Goal: Task Accomplishment & Management: Manage account settings

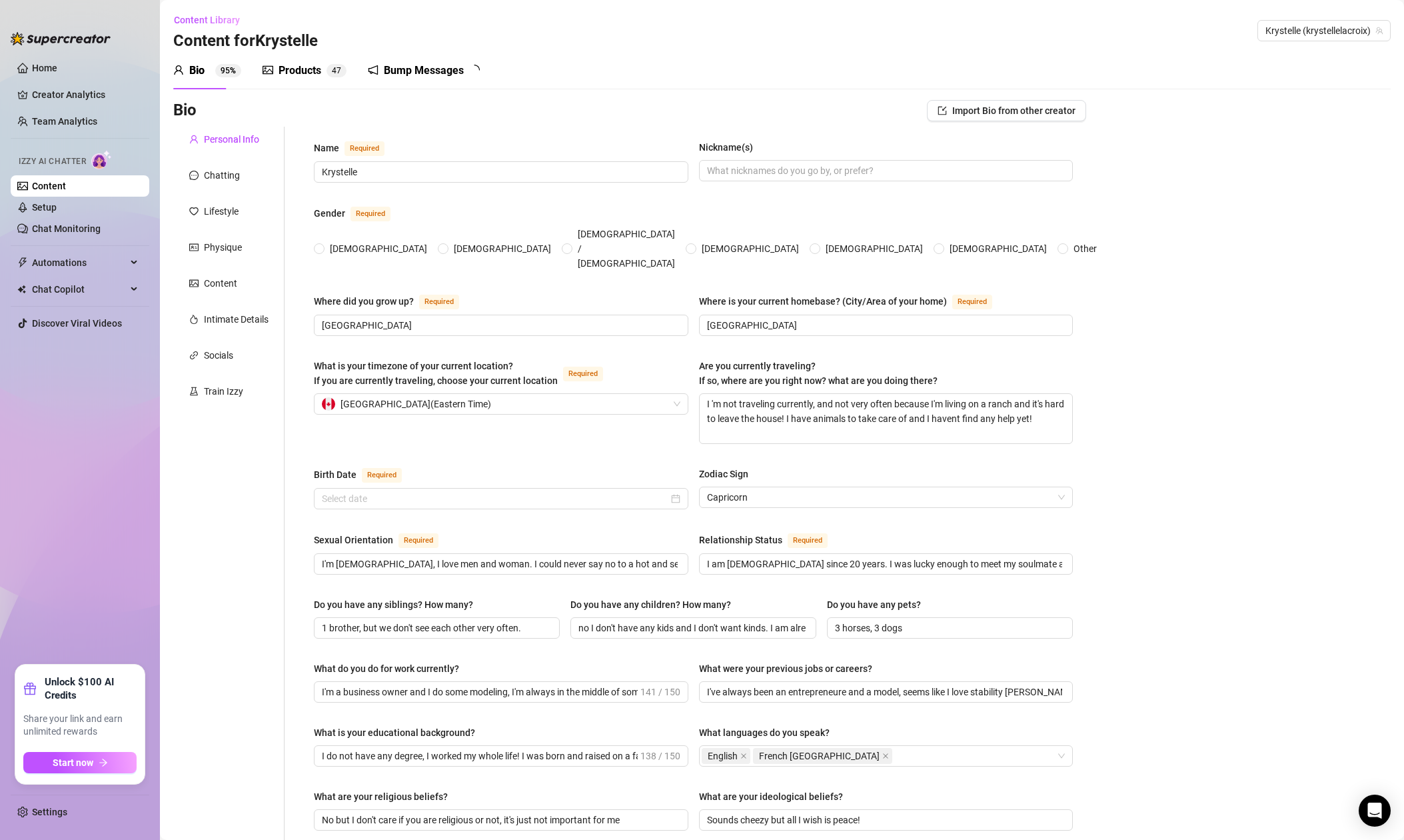
radio input "true"
click at [437, 491] on input "[DATE]" at bounding box center [495, 498] width 347 height 15
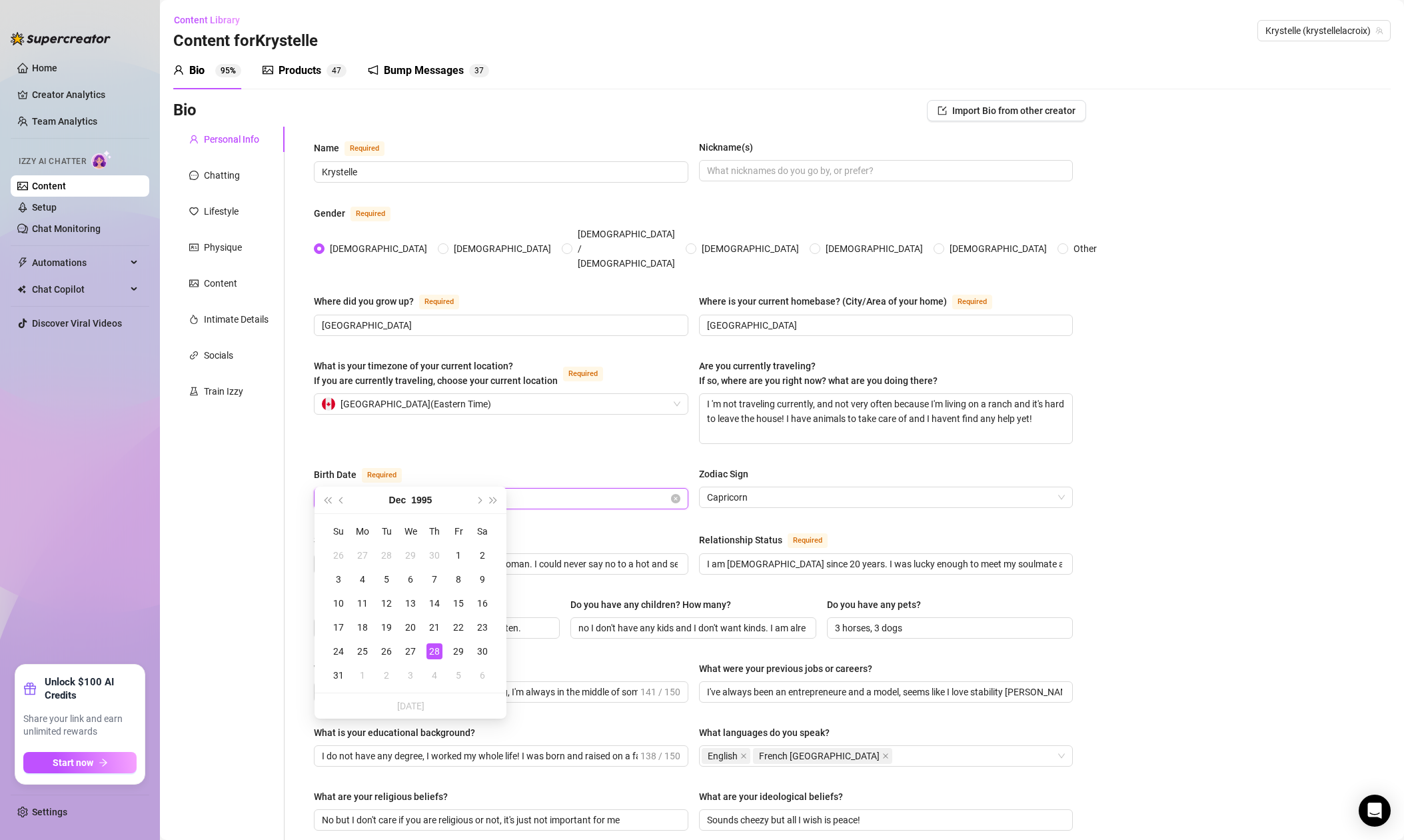
click at [404, 491] on input "[DATE]" at bounding box center [495, 498] width 347 height 15
click at [290, 520] on div "Name Required [PERSON_NAME] Nickname(s) Gender Required [DEMOGRAPHIC_DATA] [DEM…" at bounding box center [686, 678] width 801 height 1103
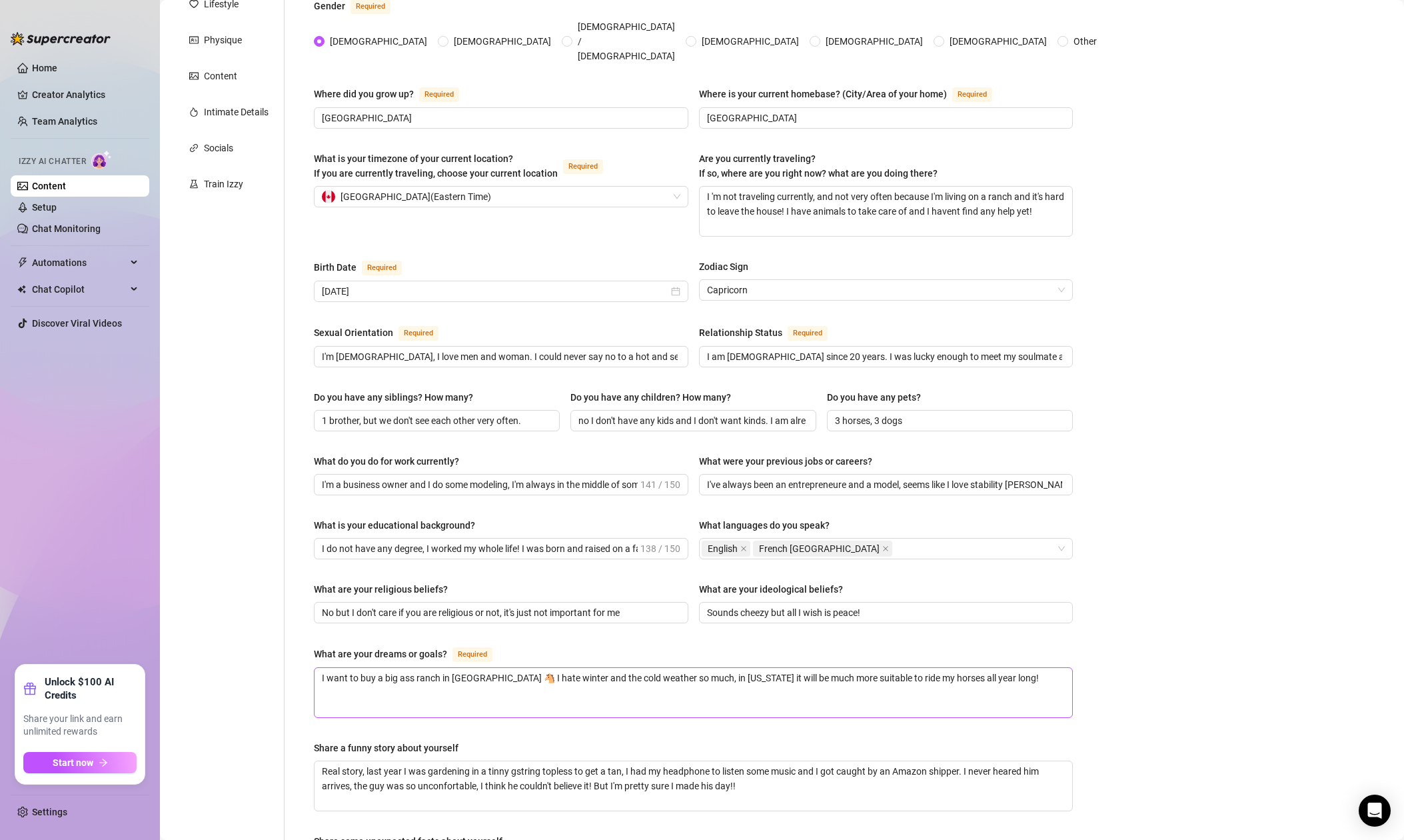
scroll to position [206, 0]
click at [406, 285] on input "[DATE]" at bounding box center [495, 292] width 347 height 15
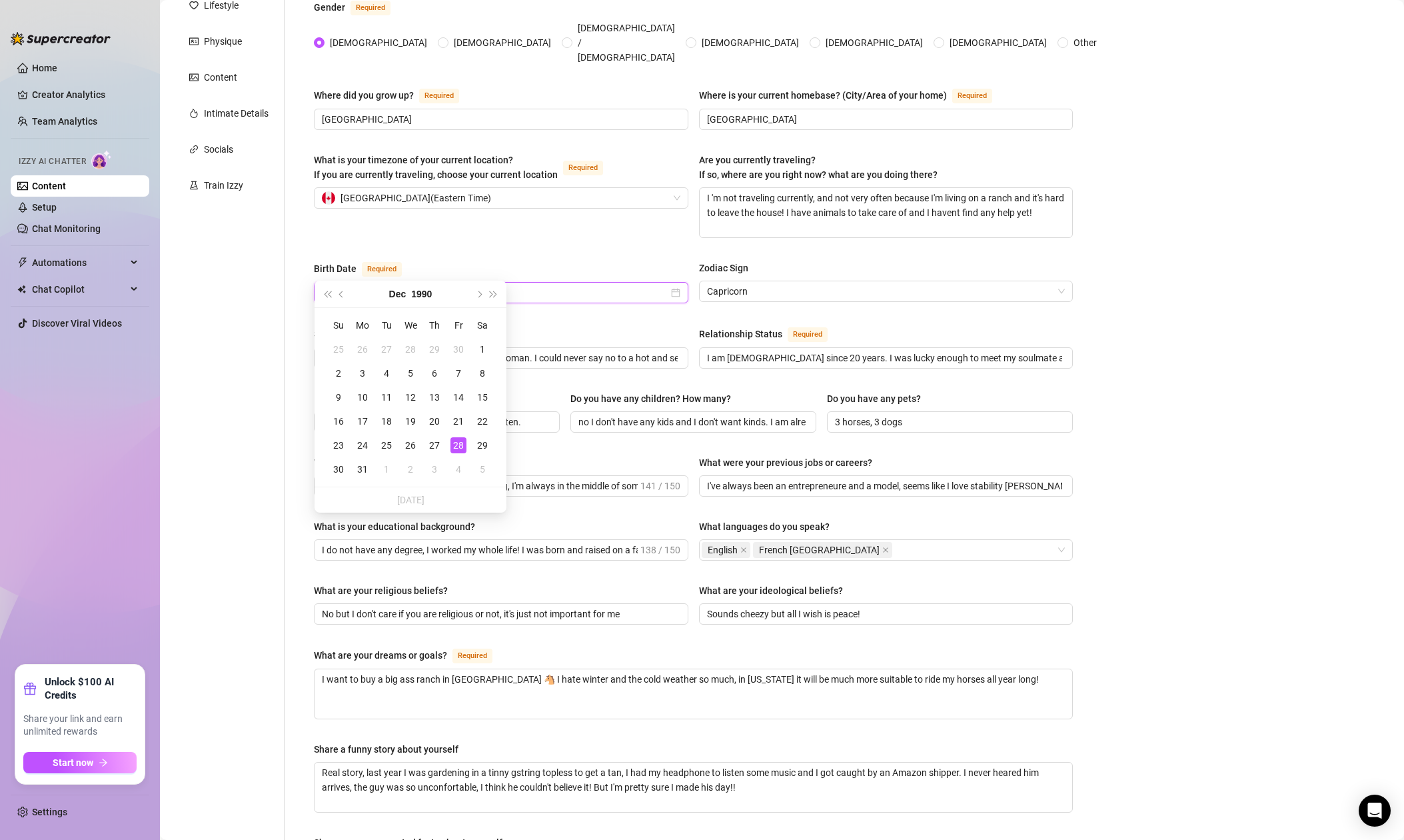
type input "[DATE]"
click at [277, 322] on div "Personal Info Chatting Lifestyle Physique Content Intimate Details Socials Trai…" at bounding box center [229, 471] width 112 height 1103
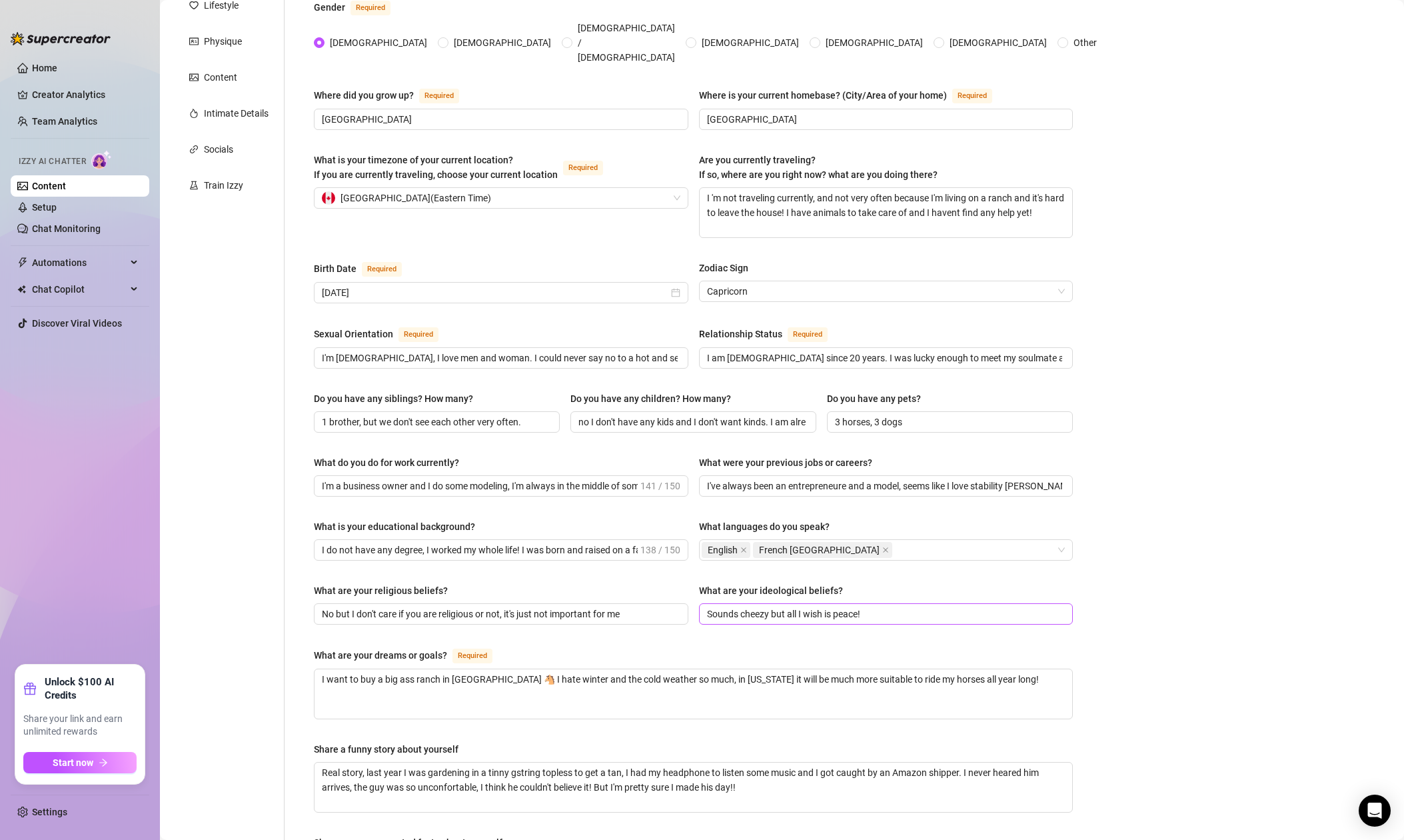
scroll to position [480, 0]
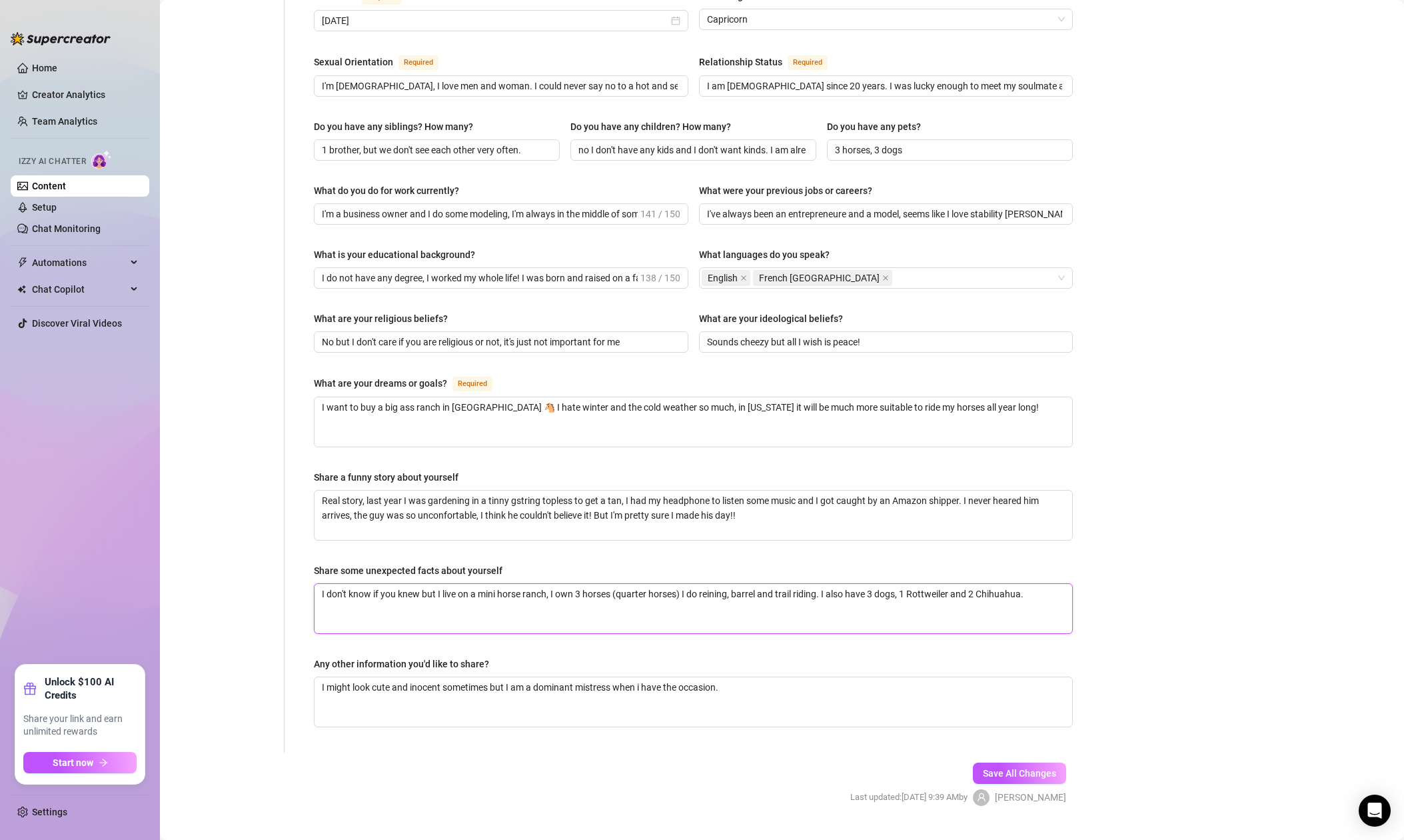
click at [1023, 584] on textarea "I don't know if you knew but I live on a mini horse ranch, I own 3 horses (quar…" at bounding box center [694, 608] width 757 height 49
type textarea "I don't know if you knew but I live on a mini horse ranch, I own 3 horses (quar…"
click at [1026, 766] on span "Save All Changes" at bounding box center [1019, 771] width 74 height 11
click at [84, 762] on span "Start now" at bounding box center [73, 762] width 41 height 11
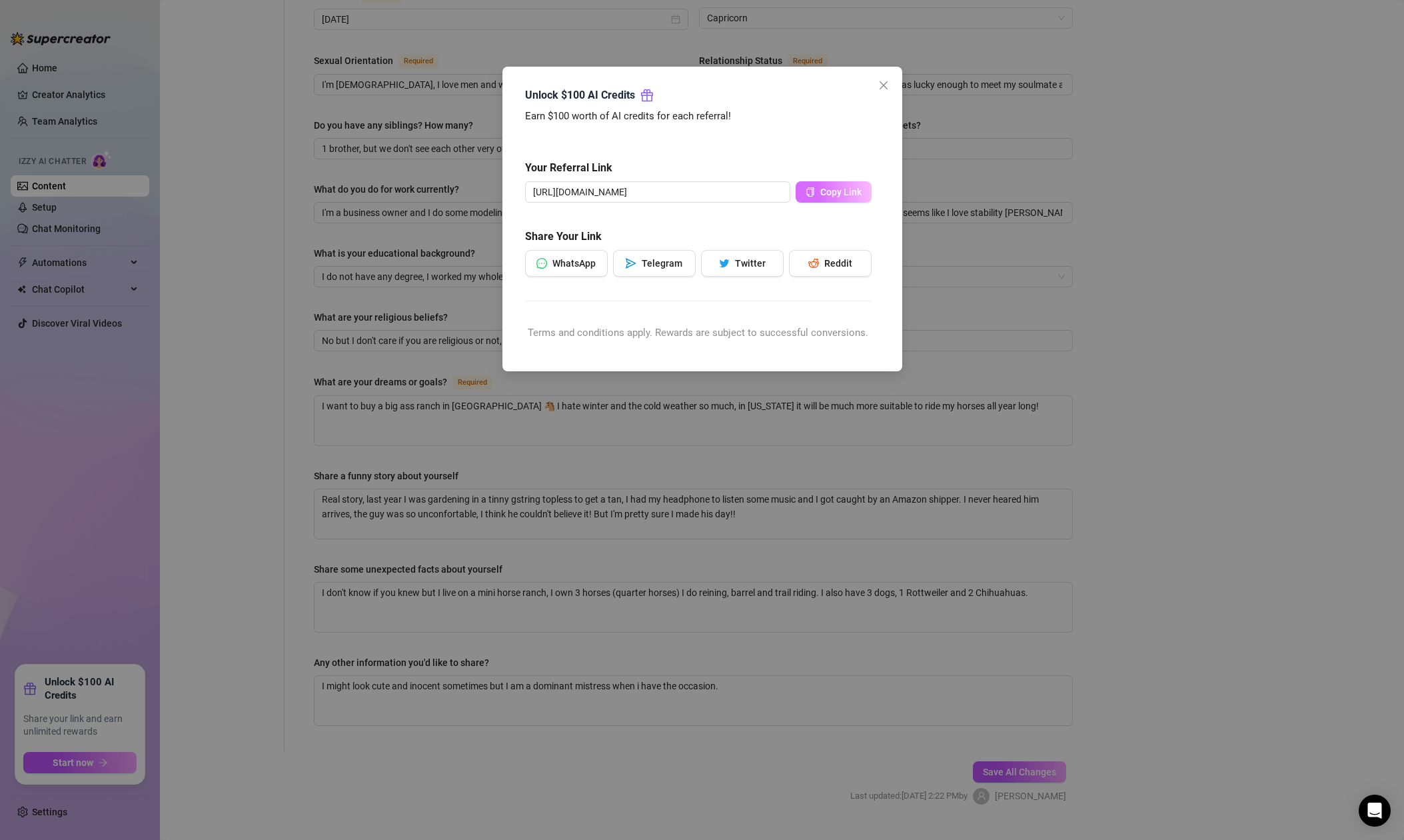
click at [830, 192] on span "Copy Link" at bounding box center [840, 191] width 41 height 11
click at [884, 85] on icon "close" at bounding box center [883, 86] width 8 height 8
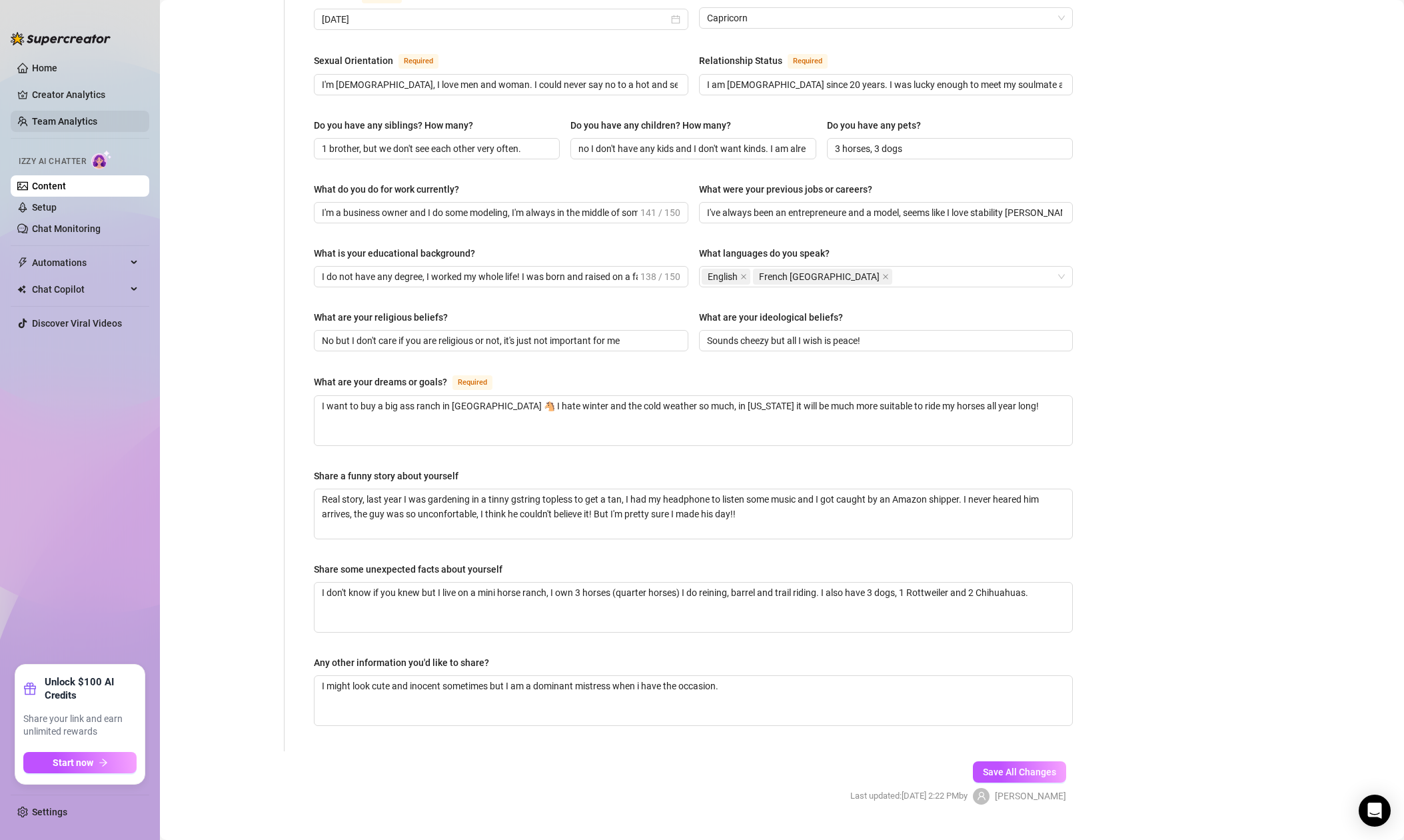
drag, startPoint x: 60, startPoint y: 94, endPoint x: 88, endPoint y: 116, distance: 35.6
click at [60, 94] on link "Creator Analytics" at bounding box center [85, 94] width 107 height 21
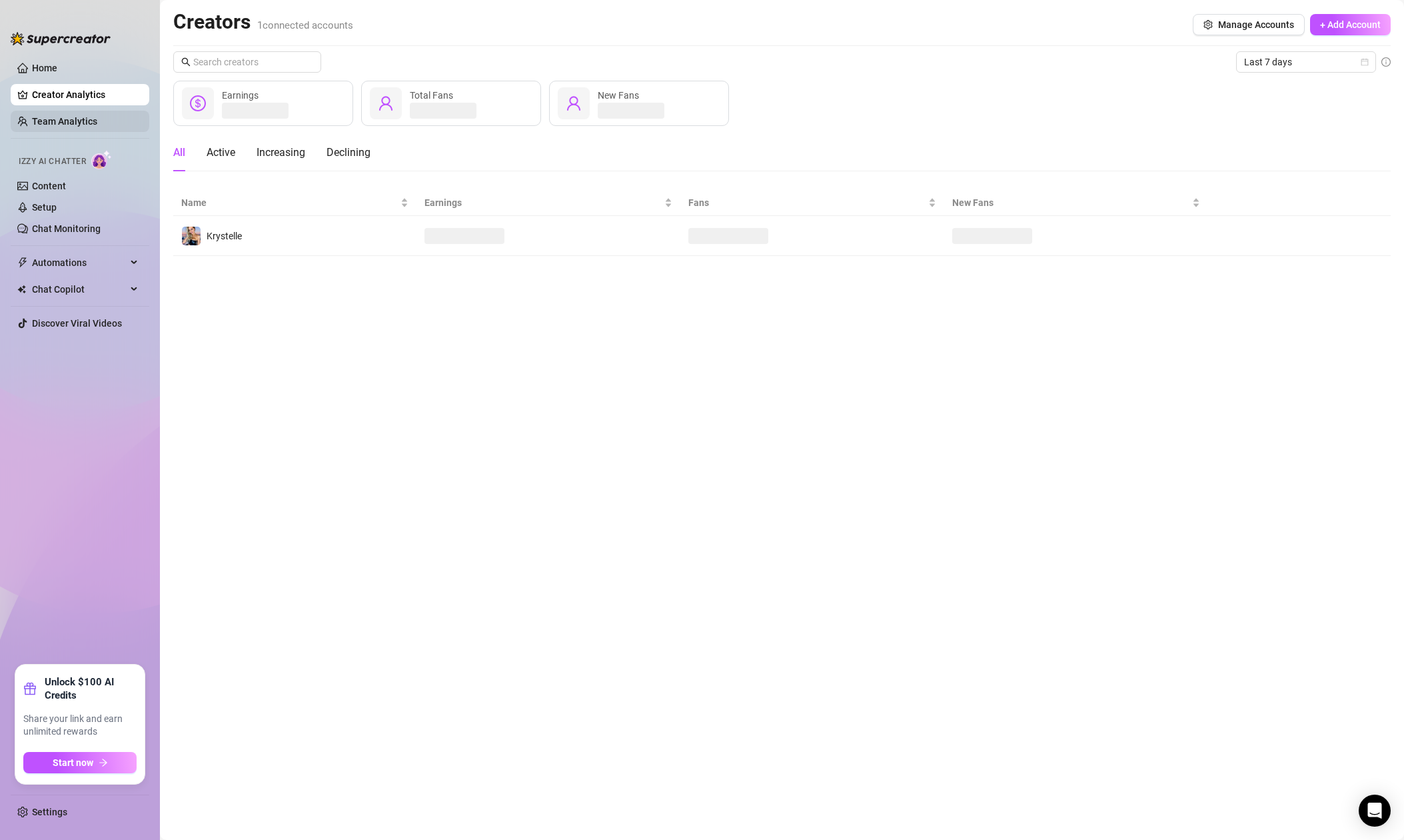
click at [86, 120] on link "Team Analytics" at bounding box center [65, 121] width 66 height 11
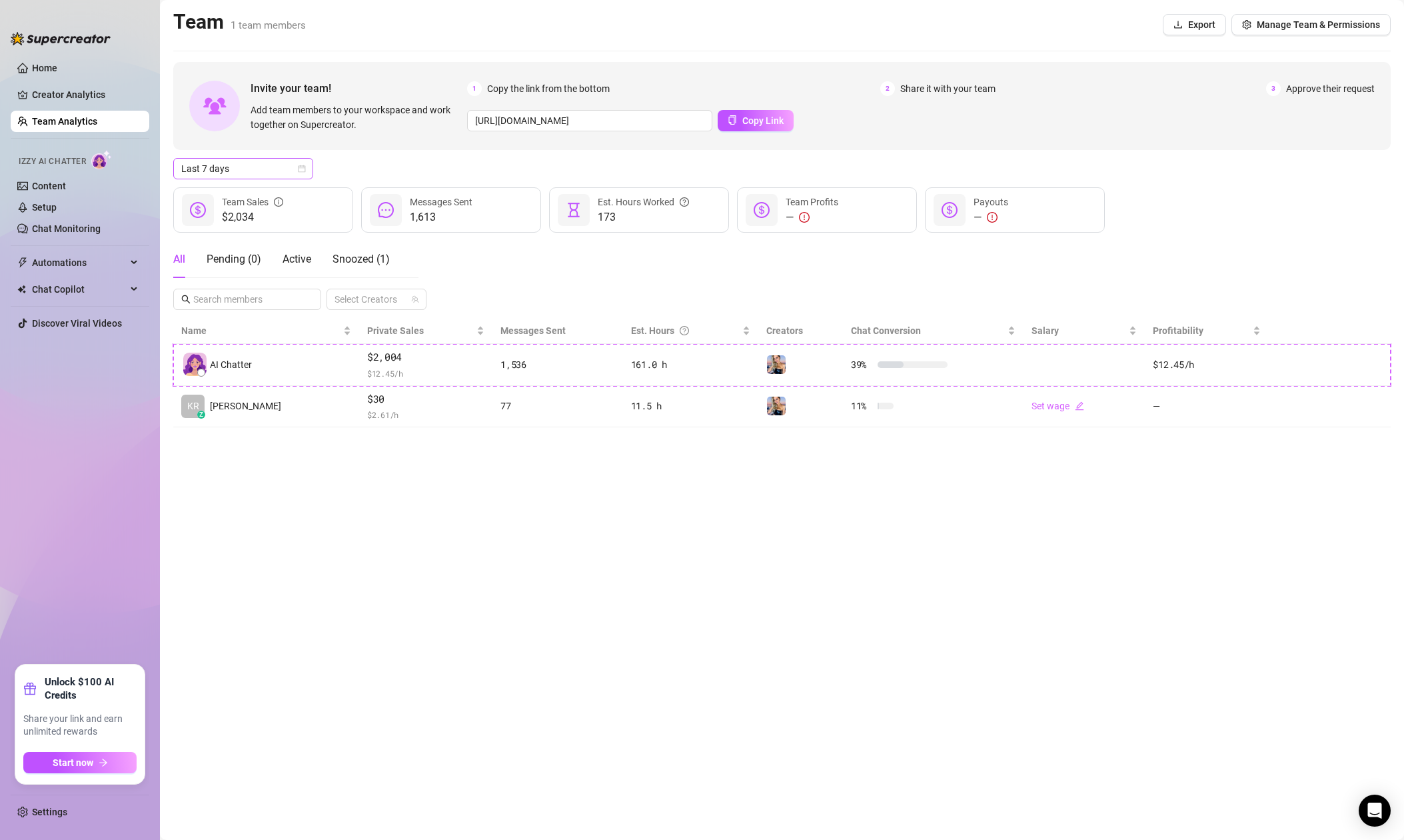
click at [258, 174] on span "Last 7 days" at bounding box center [243, 168] width 124 height 20
click at [235, 237] on div "Last 30 days" at bounding box center [243, 237] width 119 height 15
click at [240, 164] on span "Last 30 days" at bounding box center [243, 168] width 124 height 20
drag, startPoint x: 237, startPoint y: 262, endPoint x: 224, endPoint y: 254, distance: 15.3
click at [236, 262] on div "Last 90 days" at bounding box center [243, 259] width 119 height 15
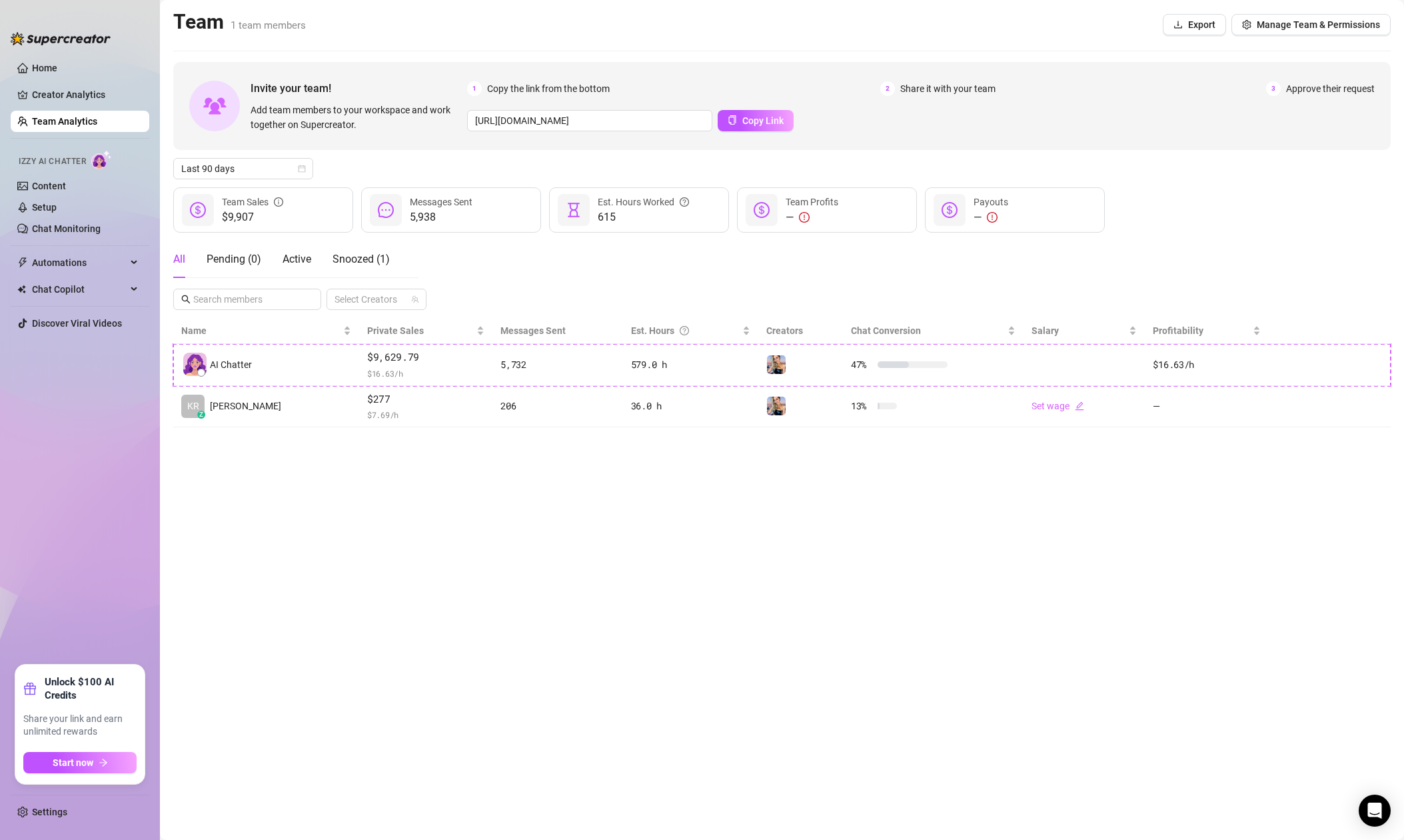
drag, startPoint x: 693, startPoint y: 609, endPoint x: 678, endPoint y: 599, distance: 18.0
click at [693, 609] on main "Team 1 team members Export Manage Team & Permissions Invite your team! Add team…" at bounding box center [781, 420] width 1245 height 840
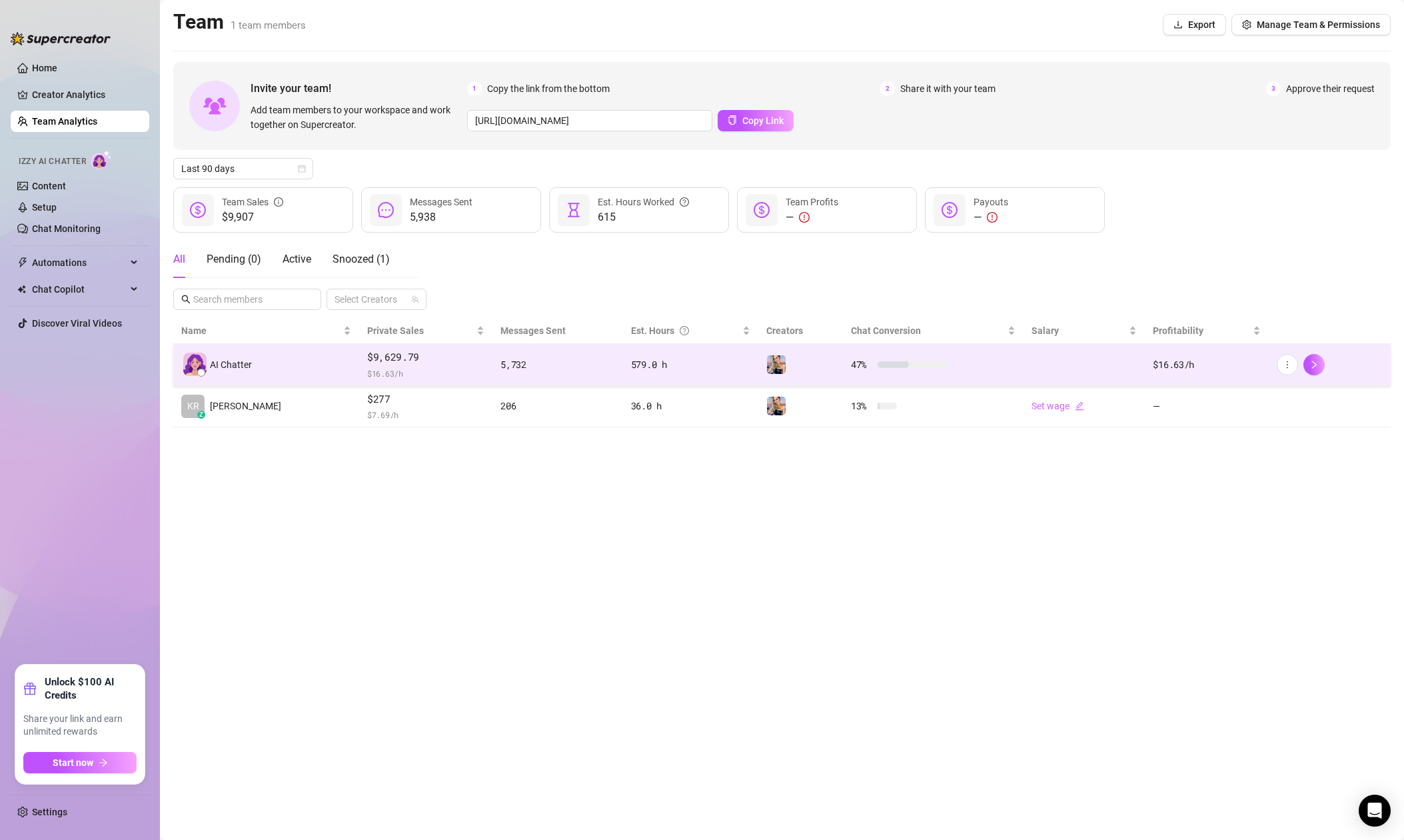
click at [303, 360] on div "AI Chatter" at bounding box center [266, 364] width 170 height 23
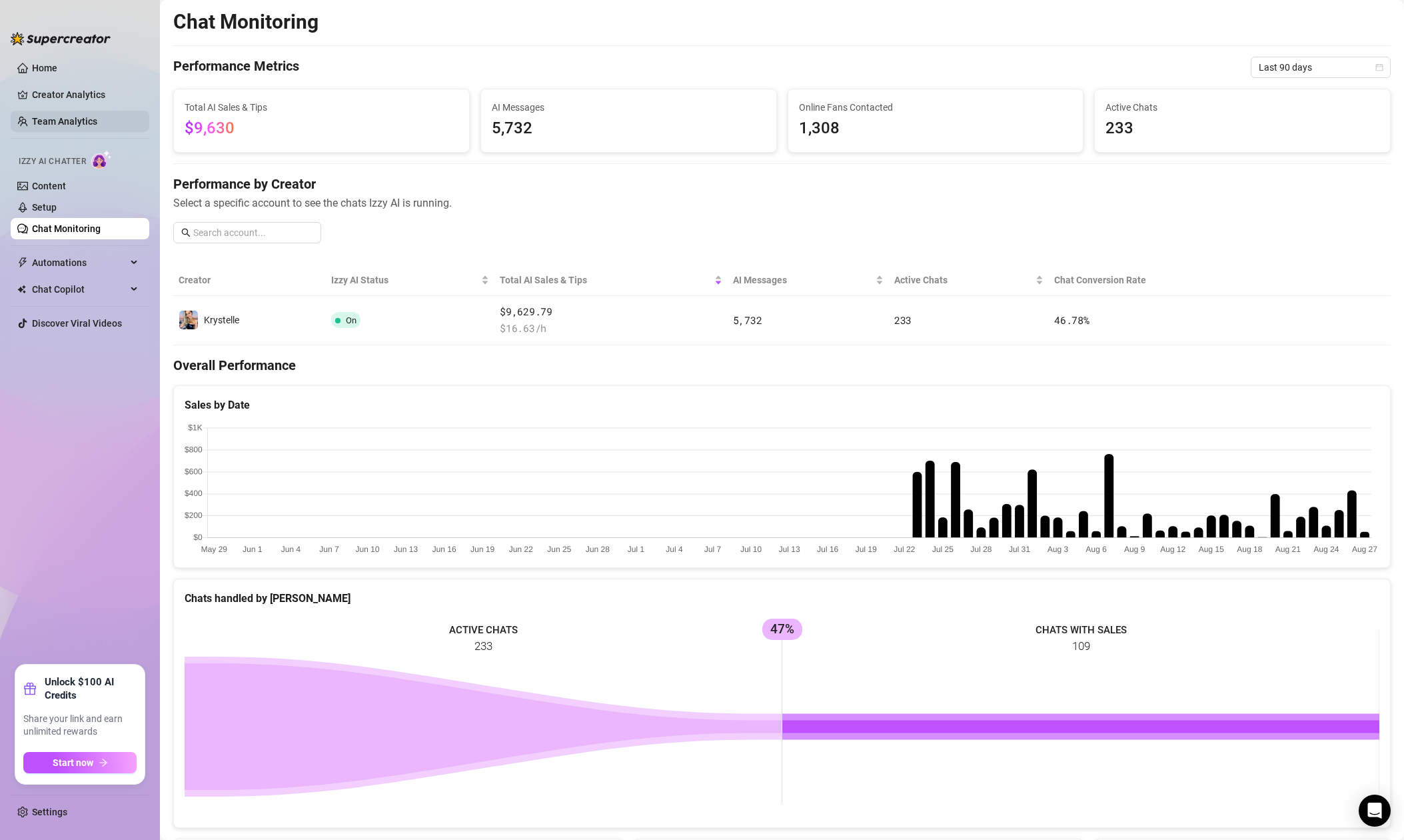
click at [57, 124] on link "Team Analytics" at bounding box center [65, 121] width 66 height 11
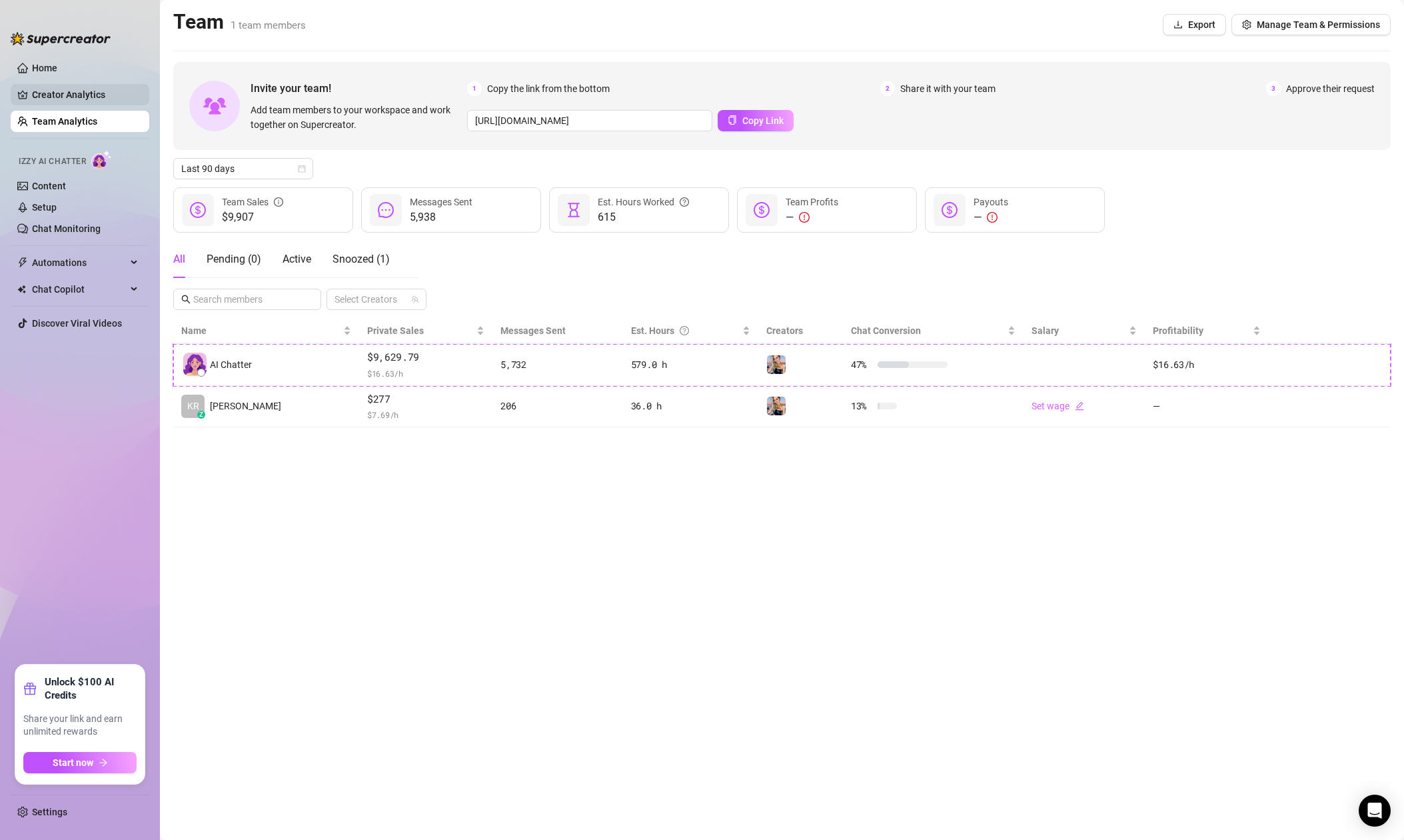
click at [47, 87] on link "Creator Analytics" at bounding box center [85, 94] width 107 height 21
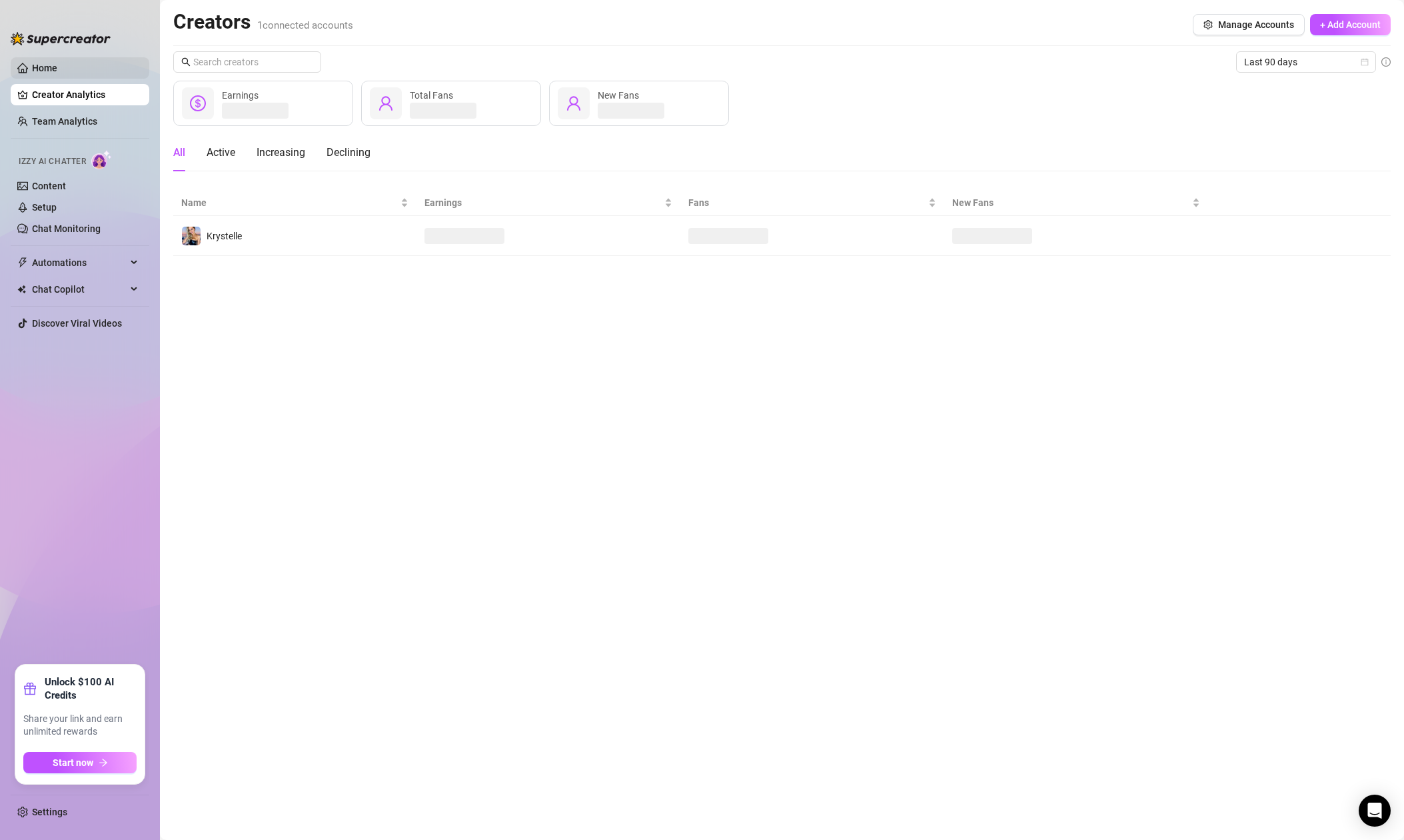
click at [48, 72] on link "Home" at bounding box center [44, 68] width 25 height 11
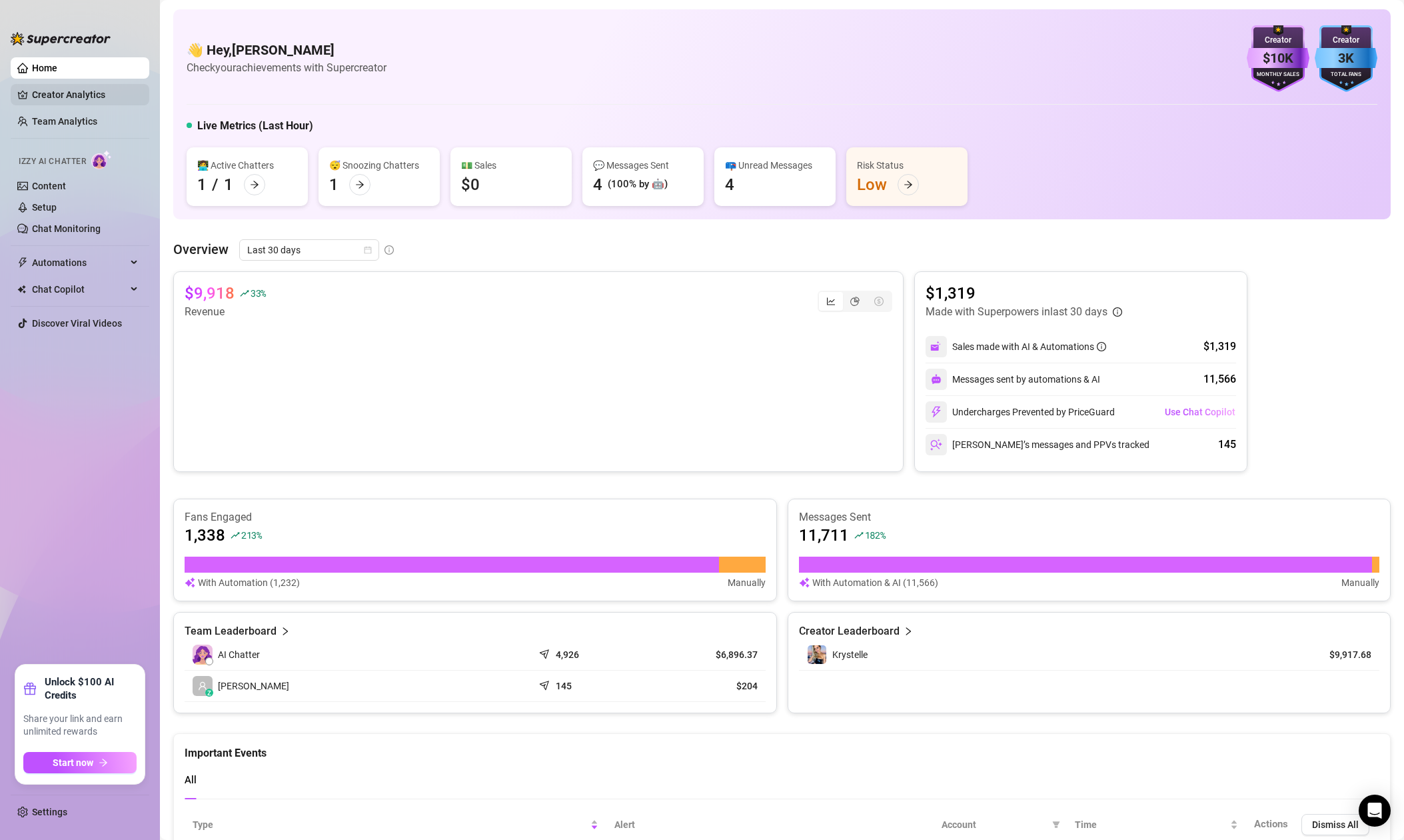
click at [64, 91] on link "Creator Analytics" at bounding box center [85, 94] width 107 height 21
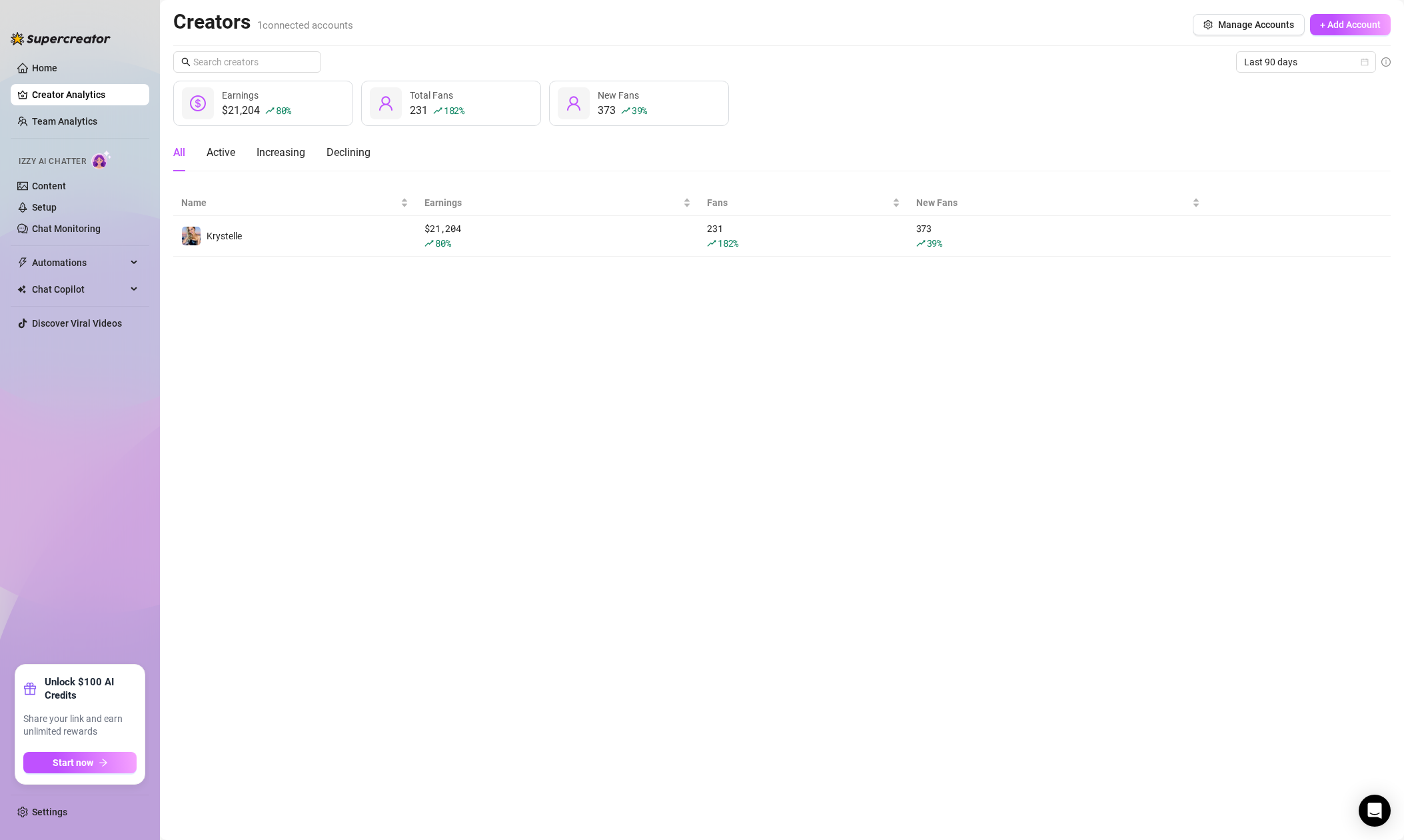
click at [434, 100] on span "Total Fans" at bounding box center [430, 95] width 43 height 11
click at [391, 109] on icon "user" at bounding box center [386, 103] width 13 height 14
click at [584, 112] on div at bounding box center [574, 104] width 32 height 32
click at [68, 124] on link "Team Analytics" at bounding box center [65, 121] width 66 height 11
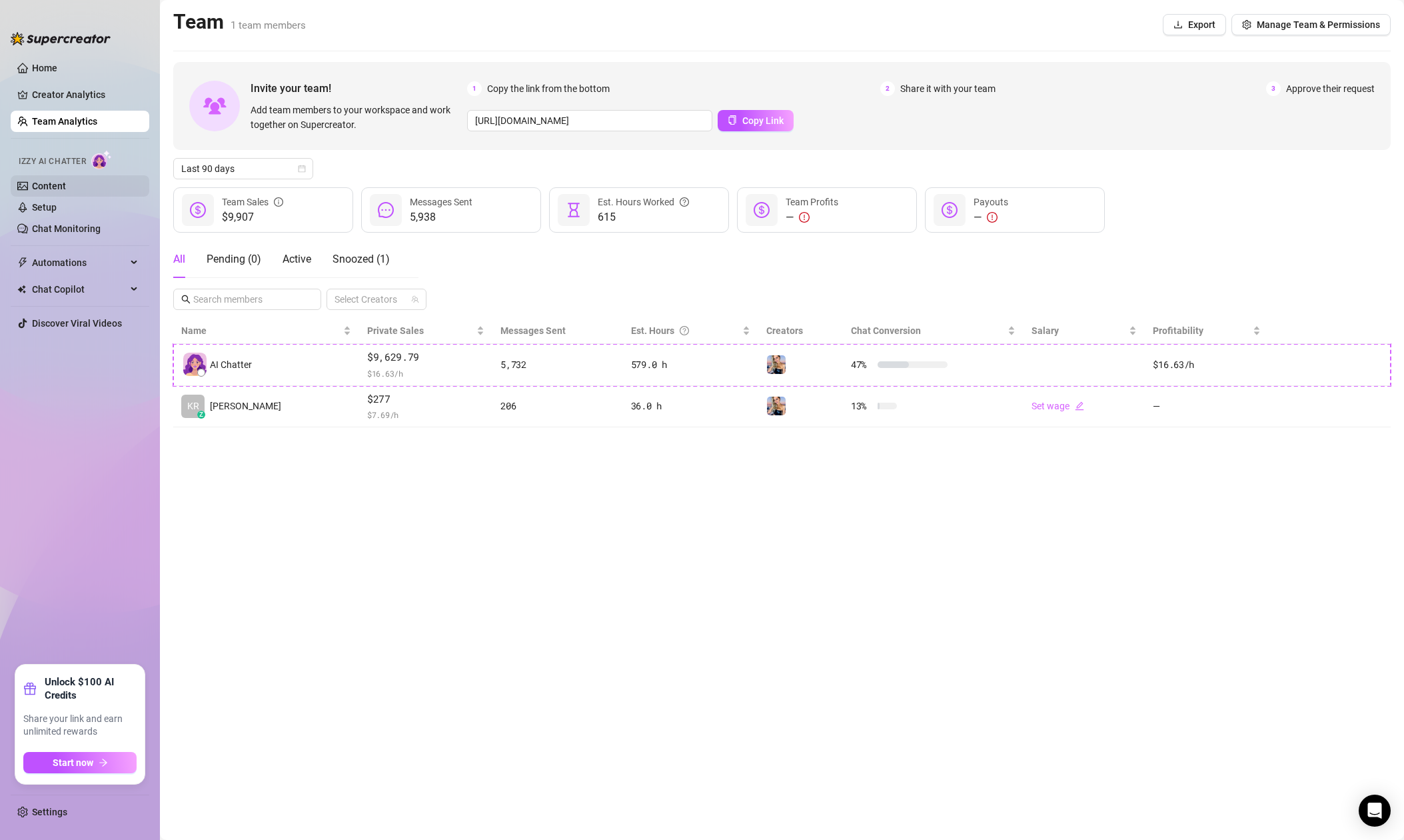
click at [62, 180] on link "Content" at bounding box center [49, 185] width 34 height 11
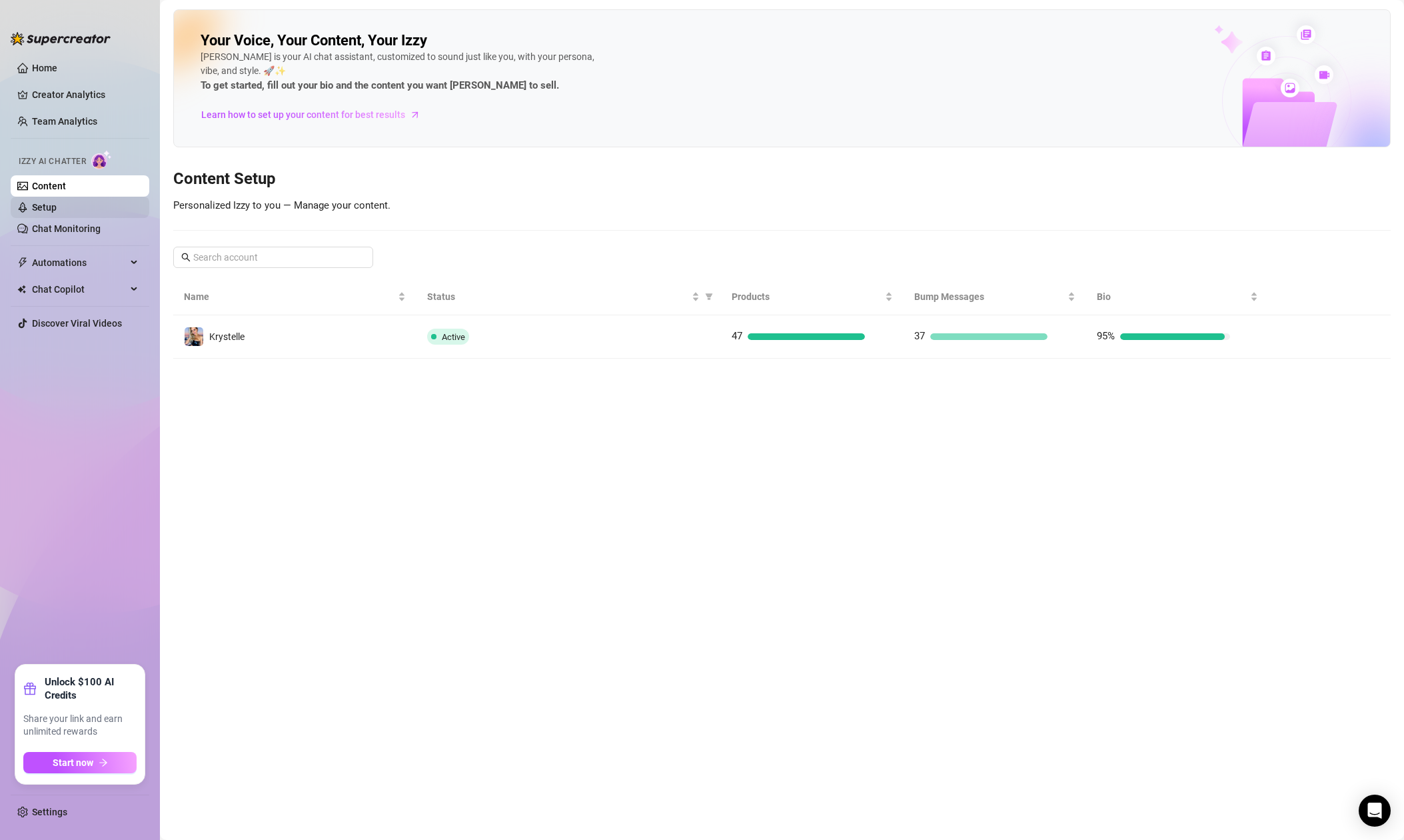
click at [57, 206] on link "Setup" at bounding box center [44, 207] width 25 height 11
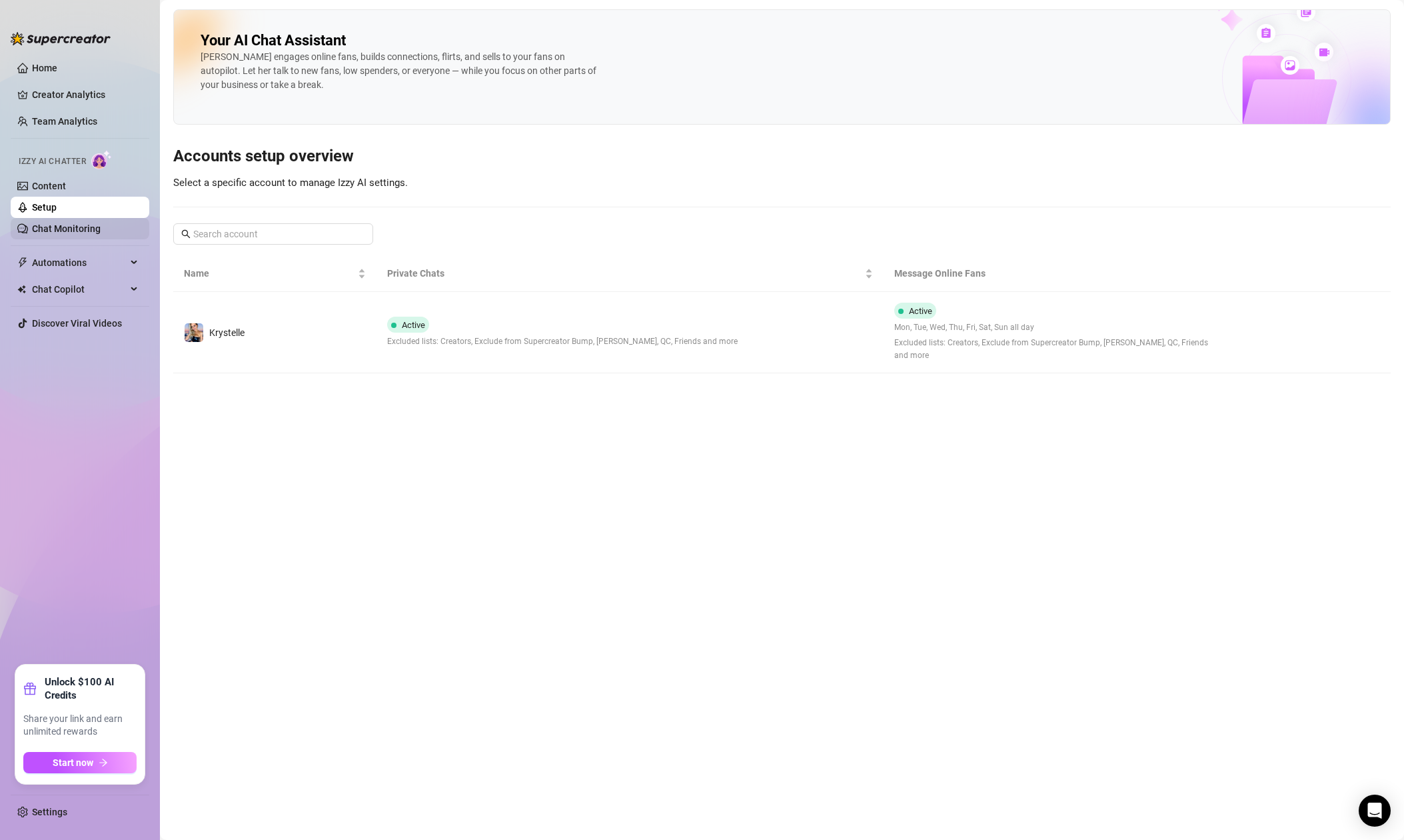
click at [64, 232] on link "Chat Monitoring" at bounding box center [66, 228] width 69 height 11
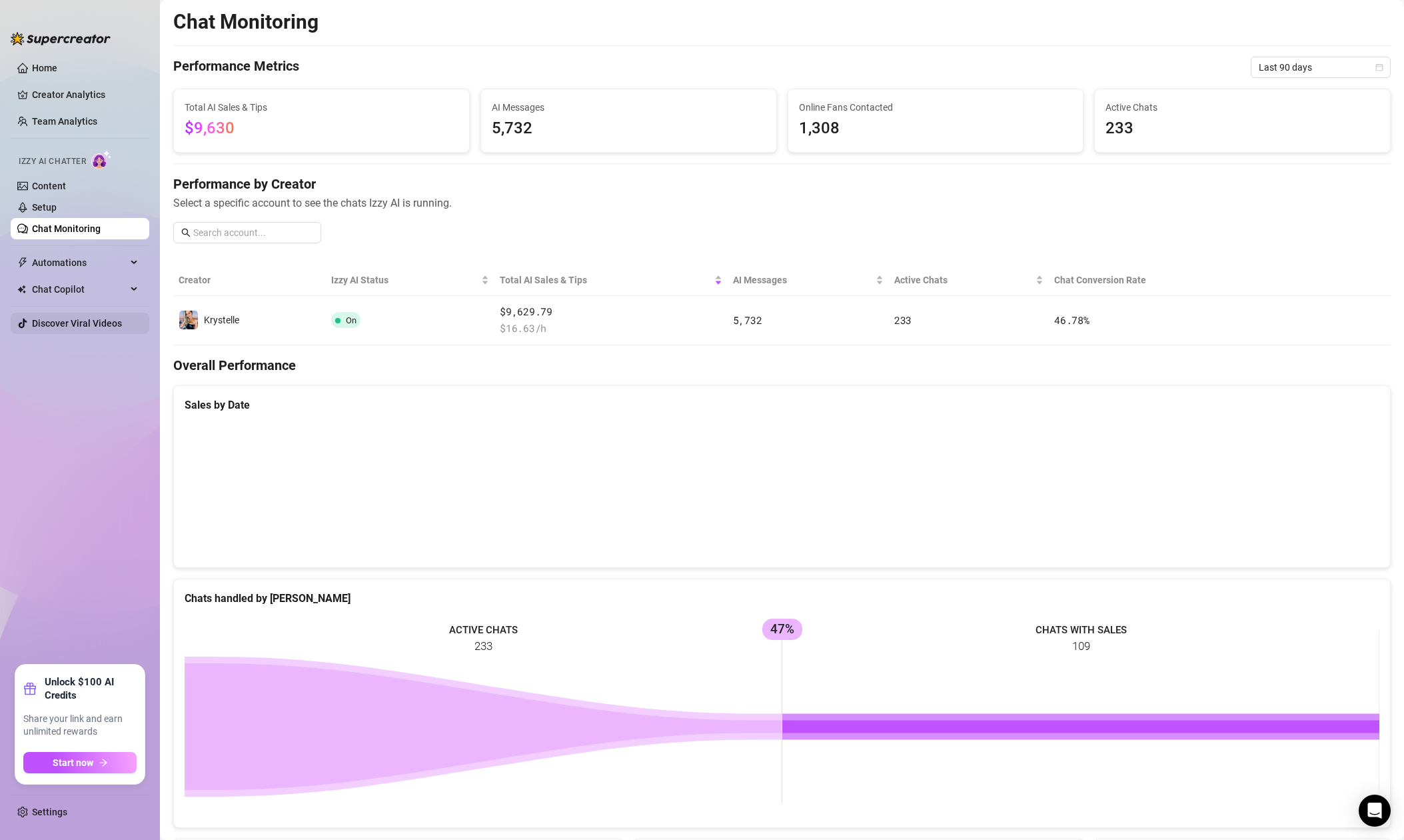
click at [82, 327] on link "Discover Viral Videos" at bounding box center [77, 323] width 90 height 11
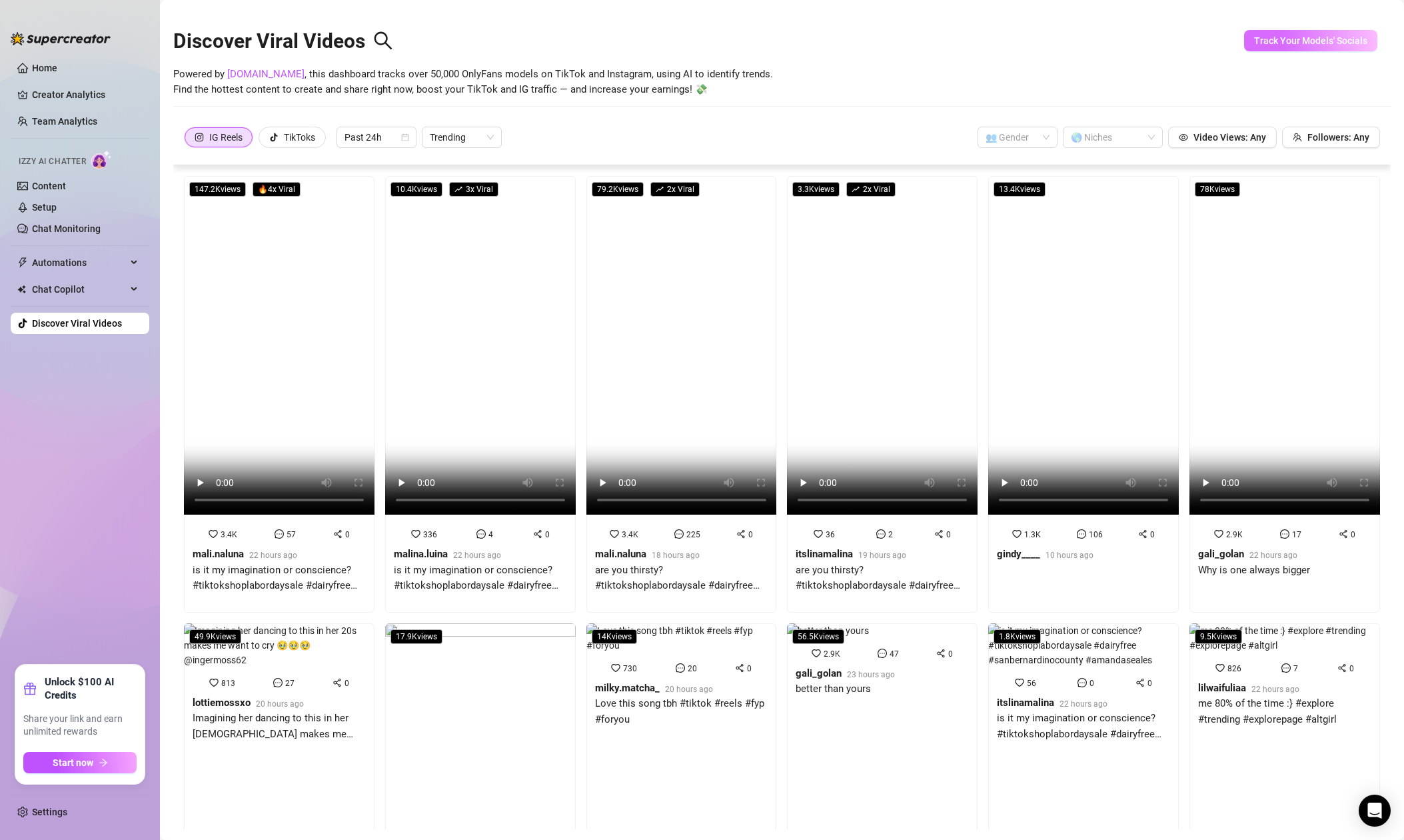
click at [1302, 43] on span "Track Your Models' Socials" at bounding box center [1311, 40] width 114 height 11
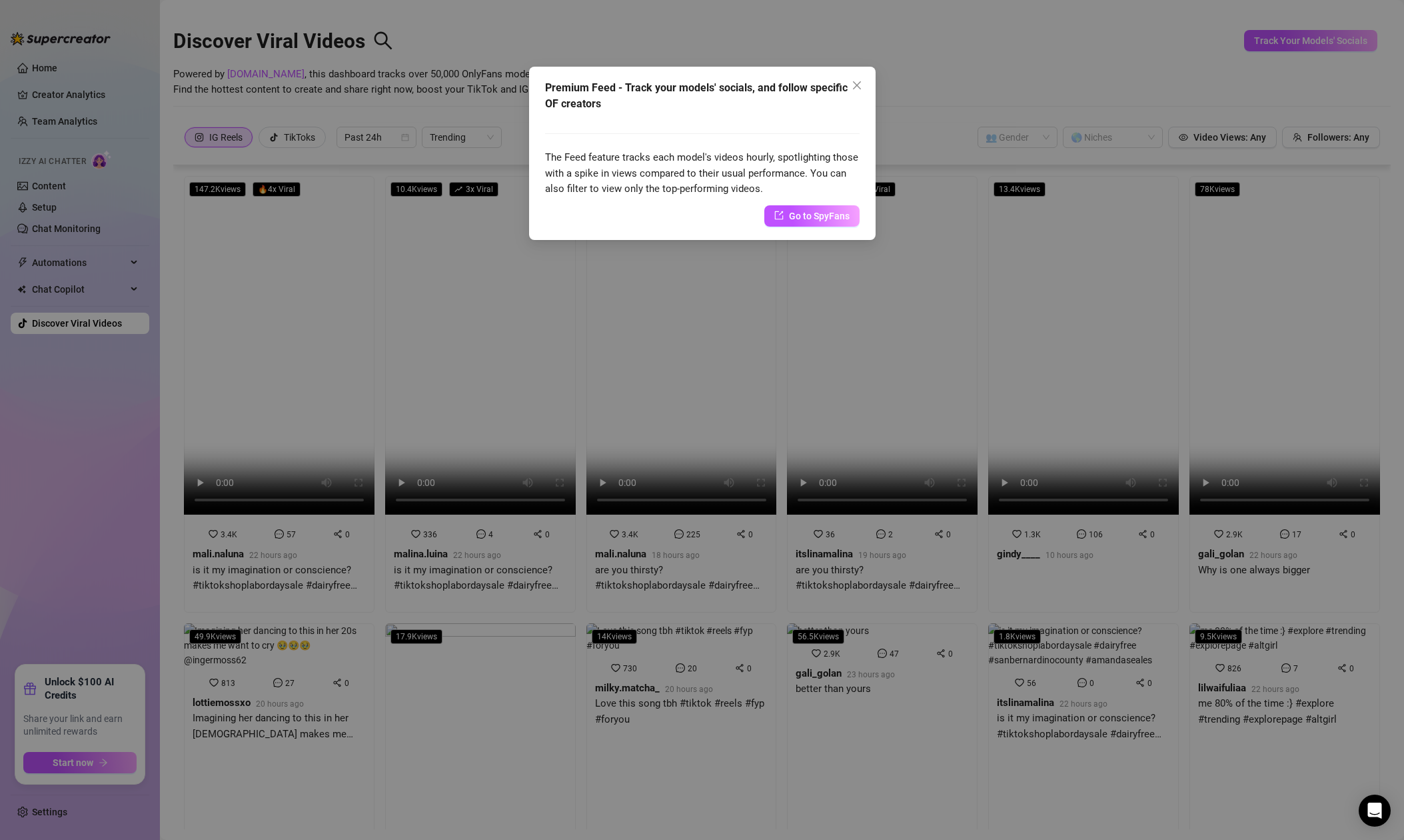
click at [859, 85] on icon "close" at bounding box center [857, 85] width 11 height 11
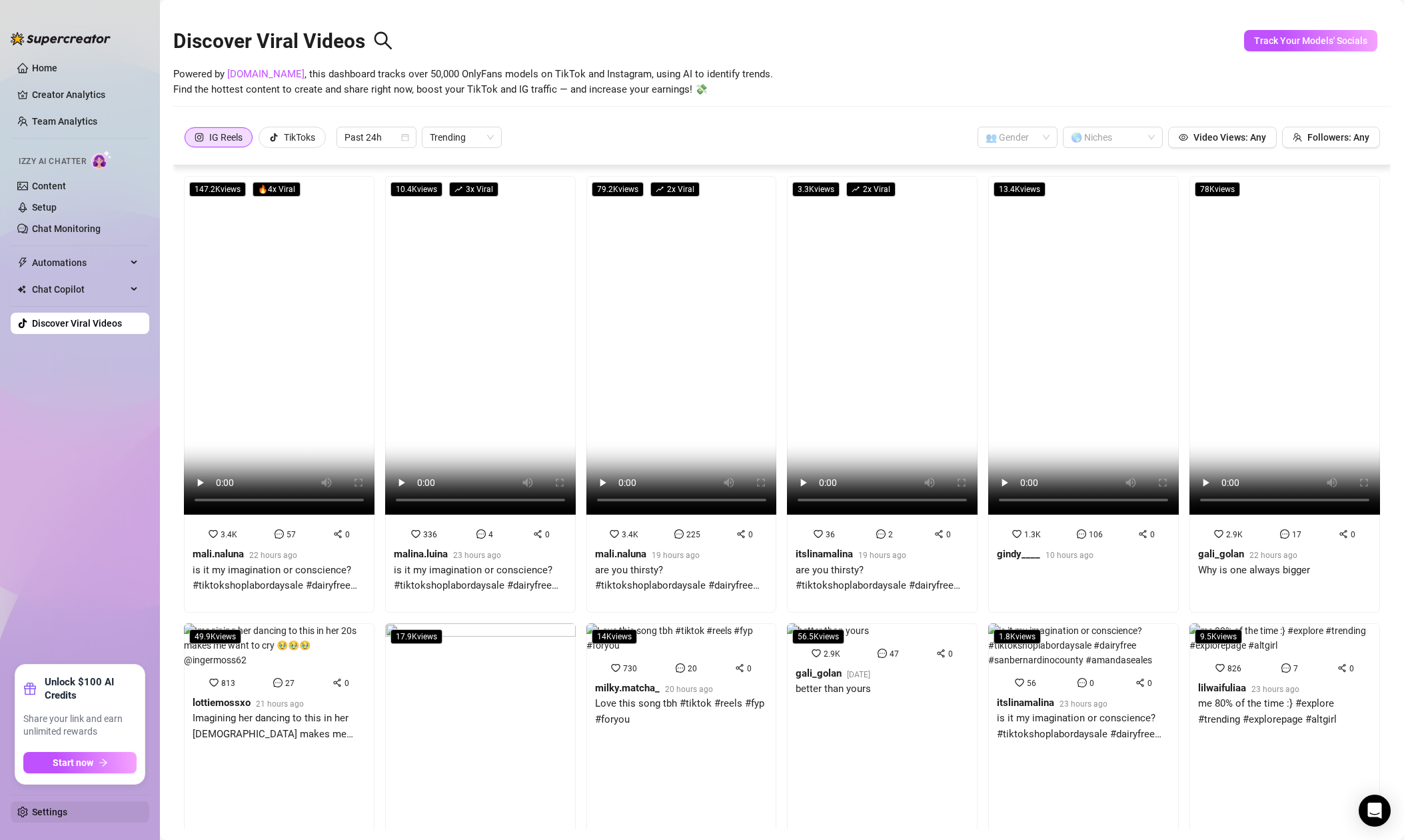
click at [44, 808] on link "Settings" at bounding box center [49, 811] width 35 height 11
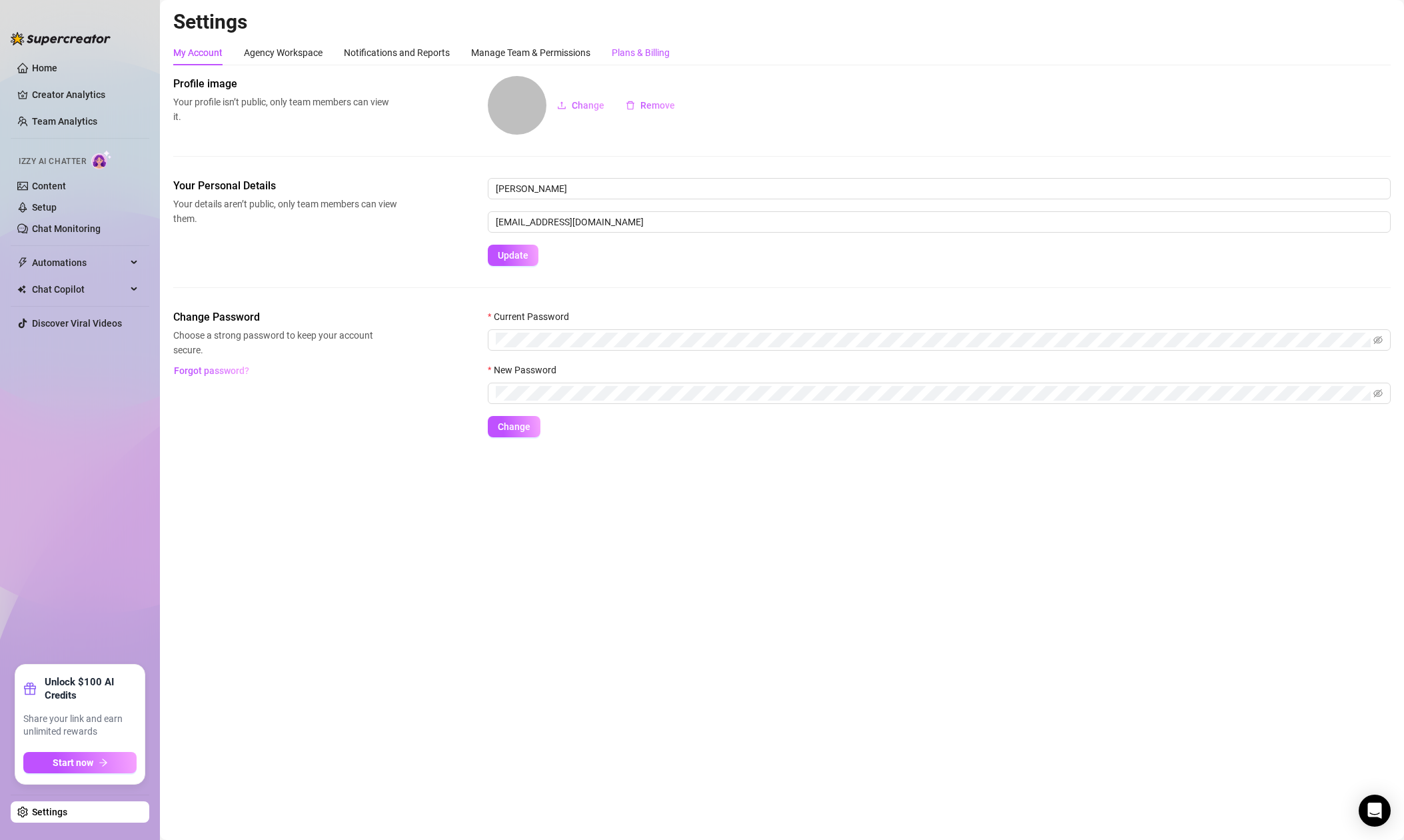
click at [629, 53] on div "Plans & Billing" at bounding box center [641, 52] width 58 height 15
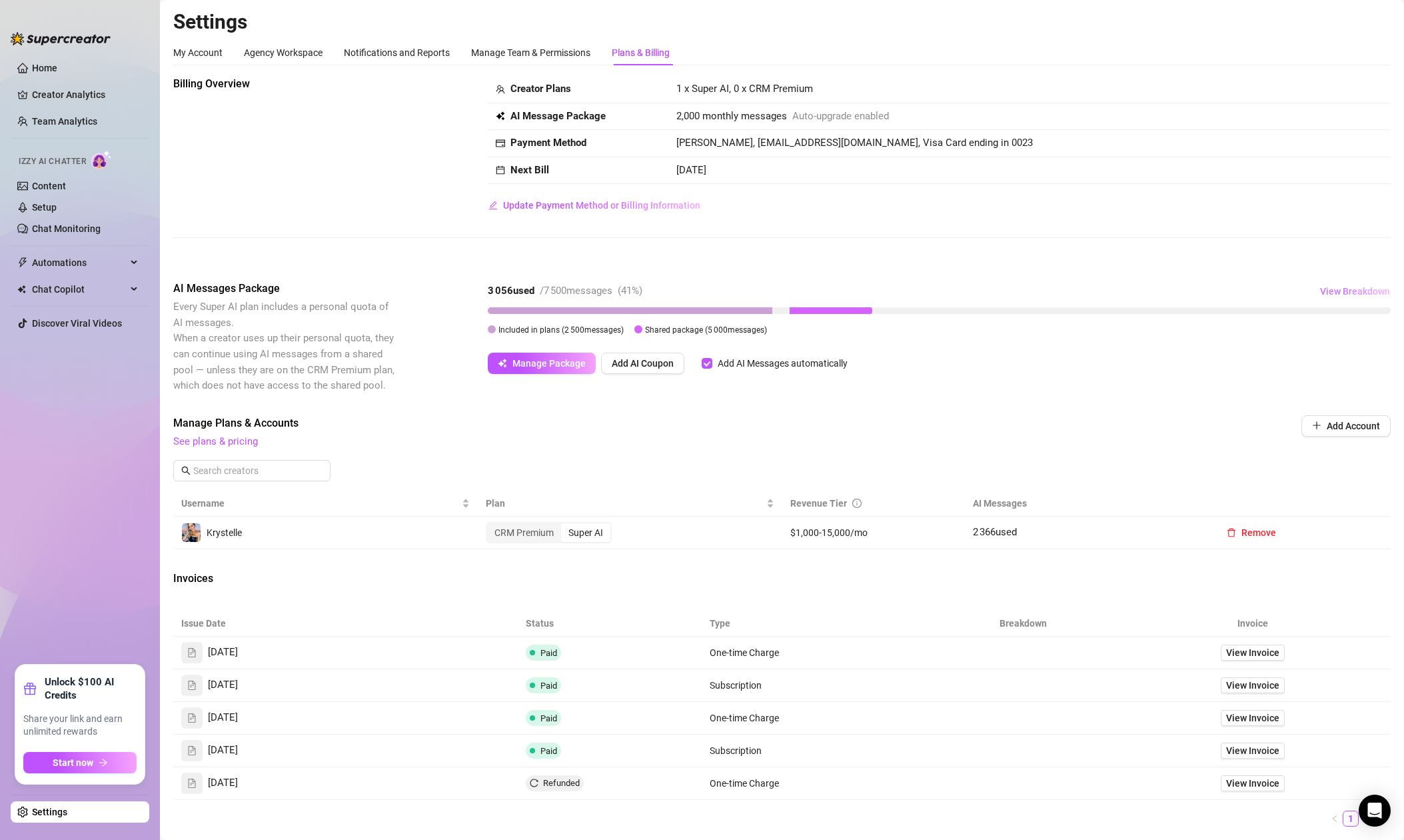
click at [1359, 291] on span "View Breakdown" at bounding box center [1355, 291] width 70 height 11
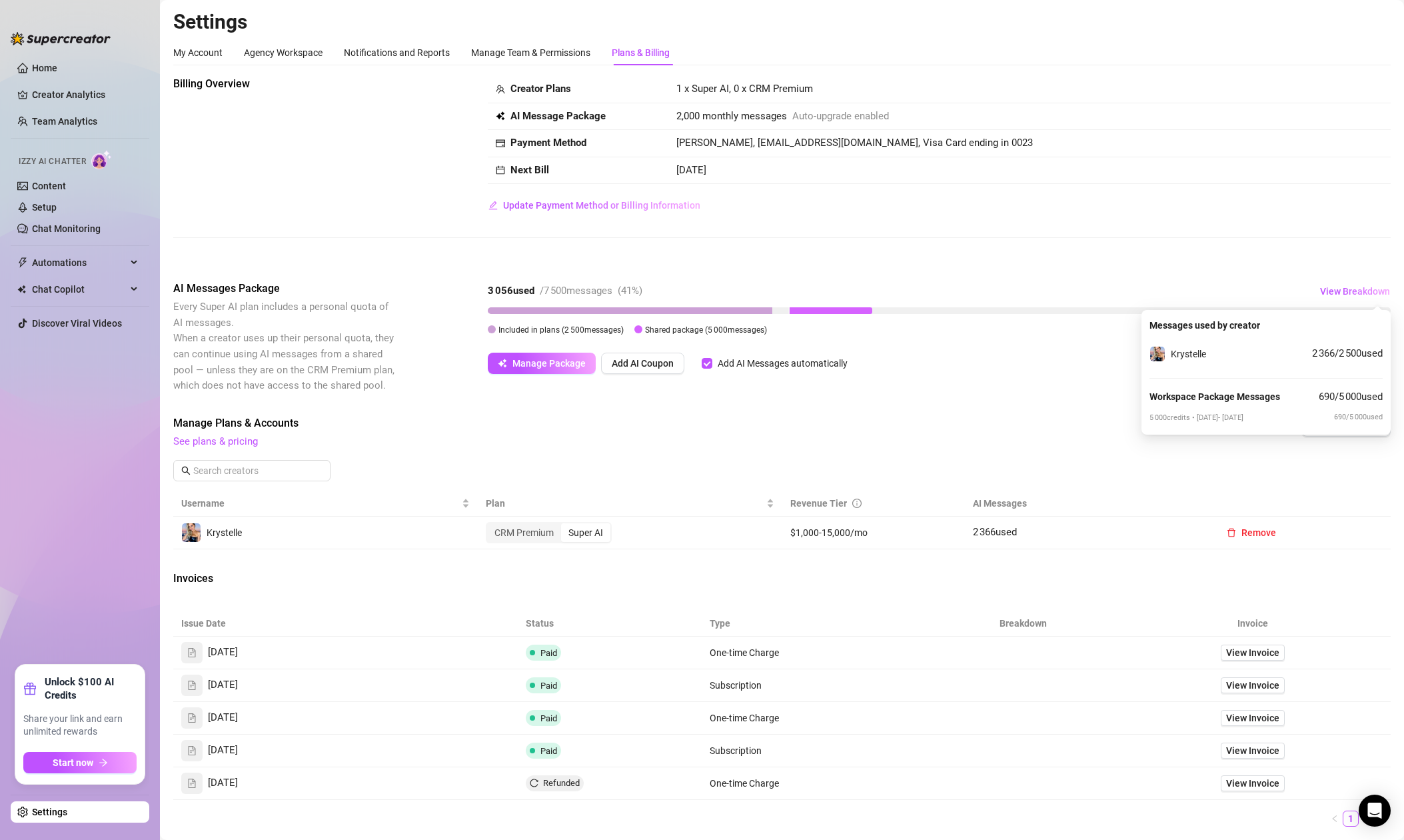
click at [974, 420] on span "Manage Plans & Accounts" at bounding box center [692, 423] width 1037 height 16
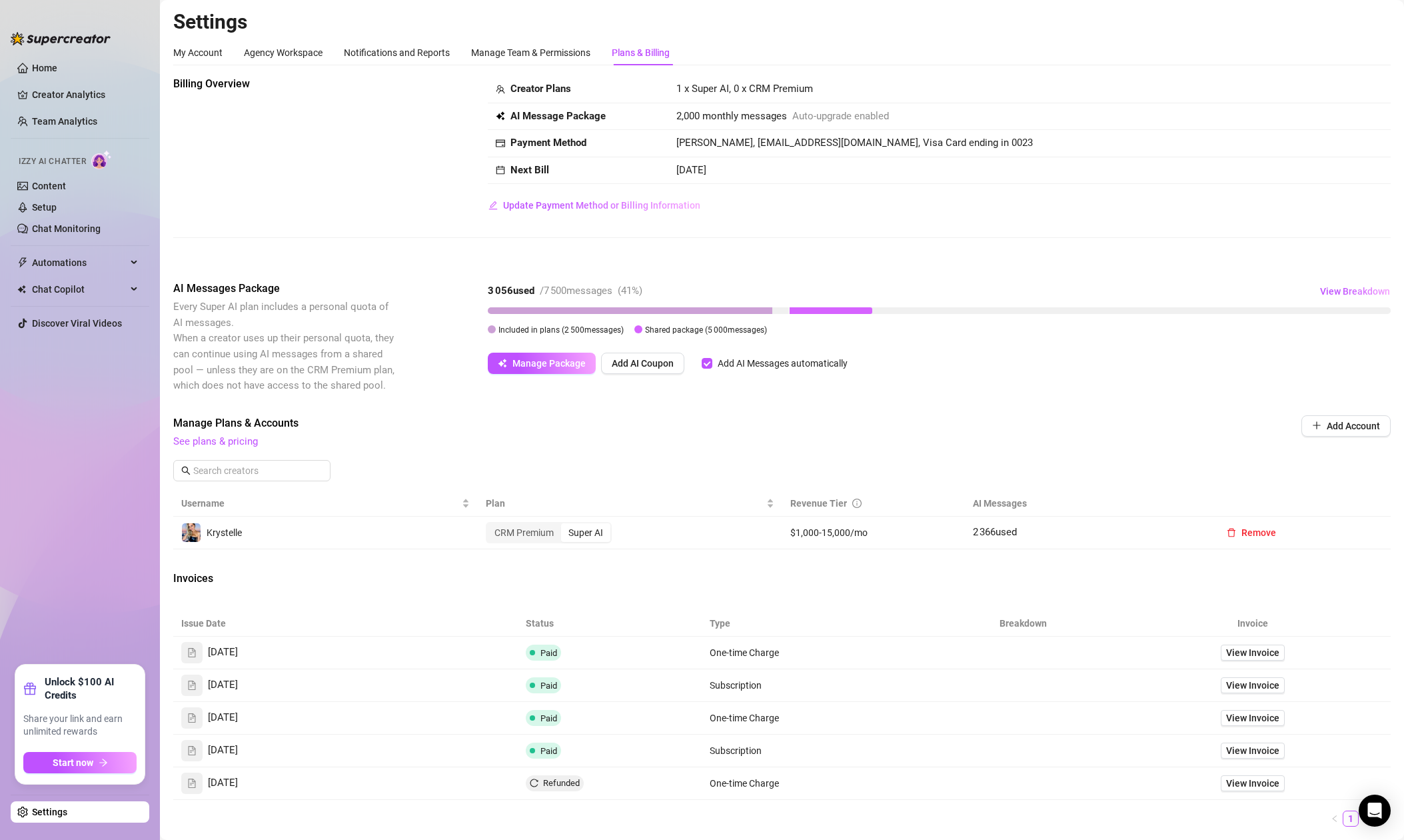
click at [32, 67] on link "Home" at bounding box center [44, 68] width 25 height 11
